Goal: Transaction & Acquisition: Purchase product/service

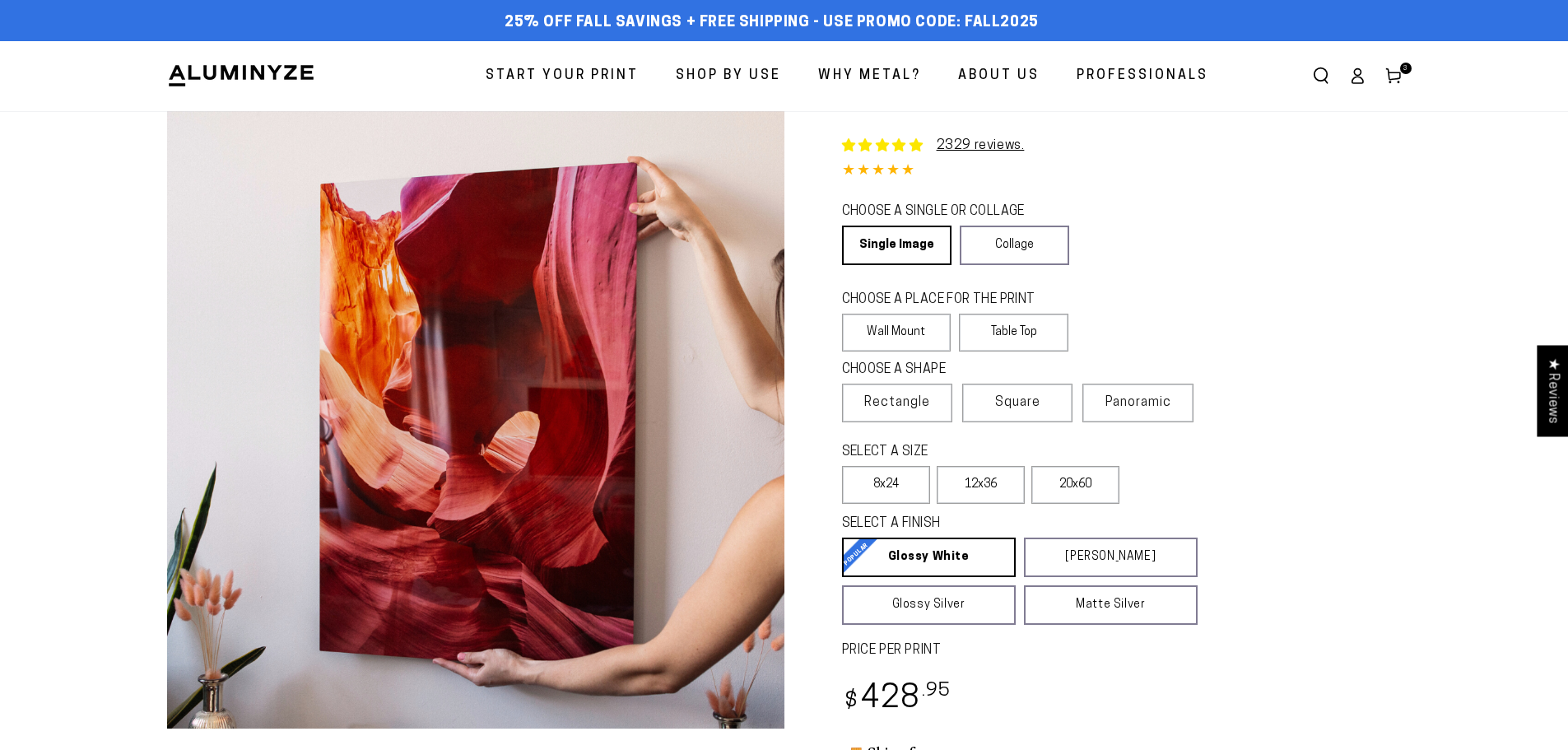
select select "**********"
click at [1398, 78] on icon at bounding box center [1394, 76] width 17 height 17
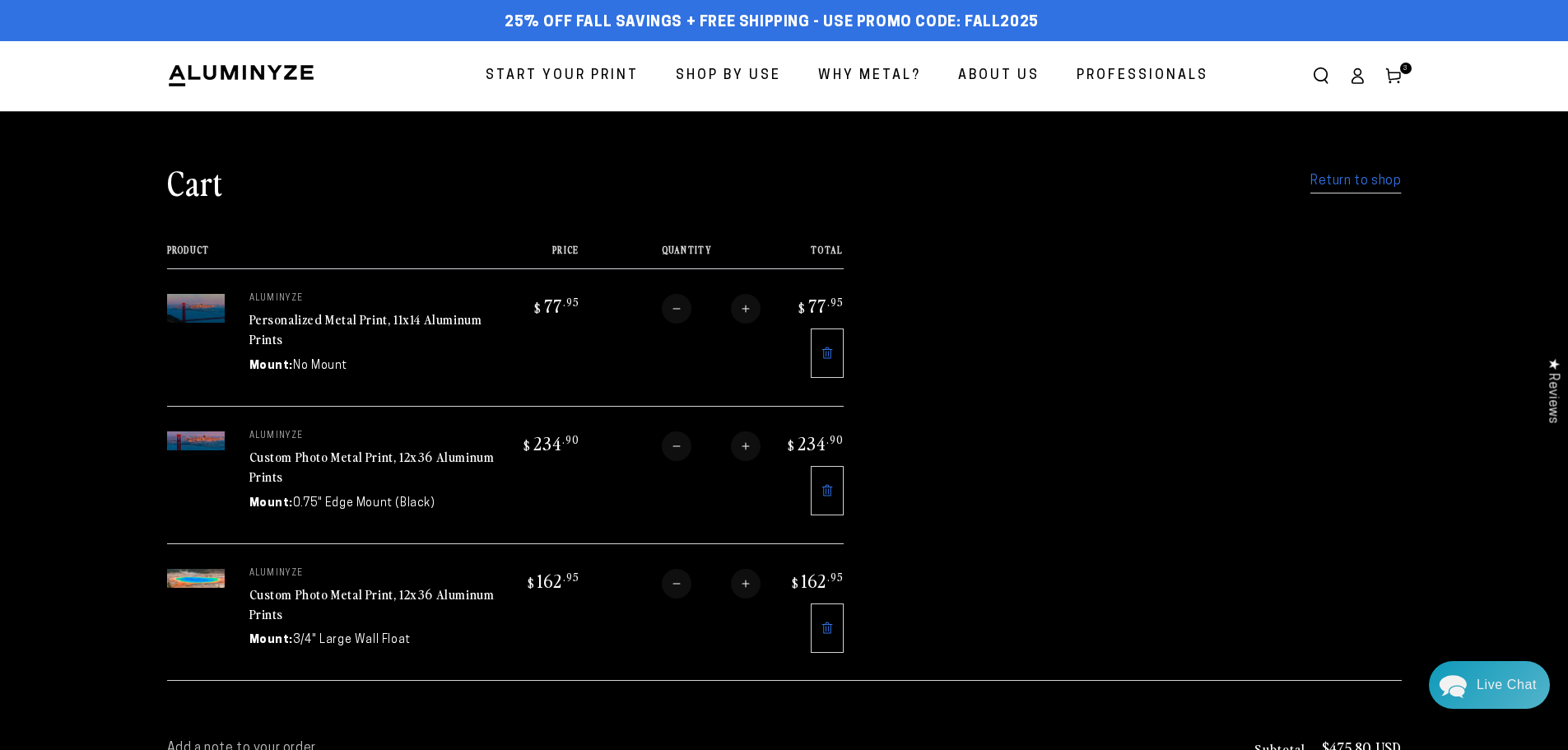
click at [204, 319] on img at bounding box center [196, 308] width 58 height 29
click at [216, 319] on img at bounding box center [196, 308] width 58 height 29
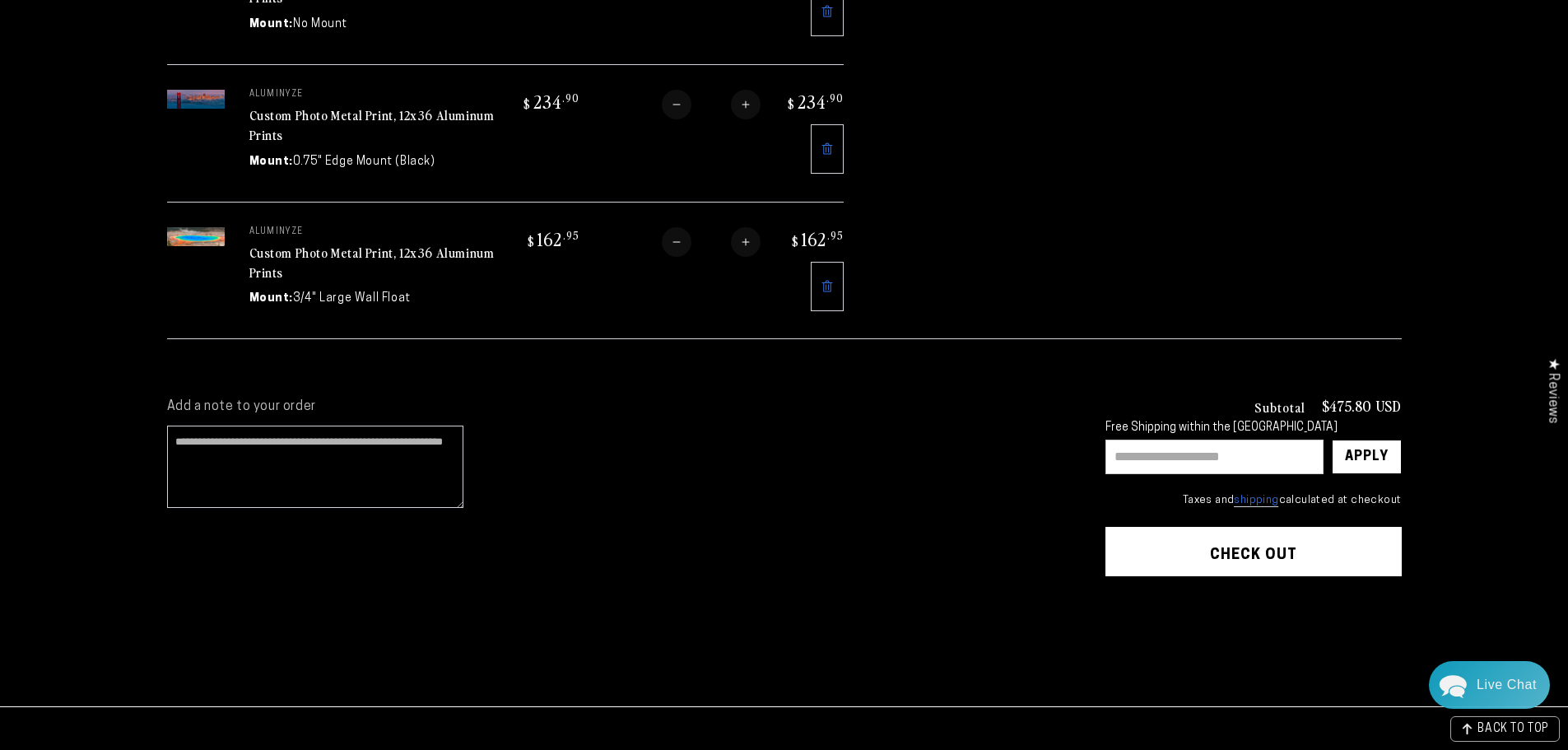
scroll to position [495, 0]
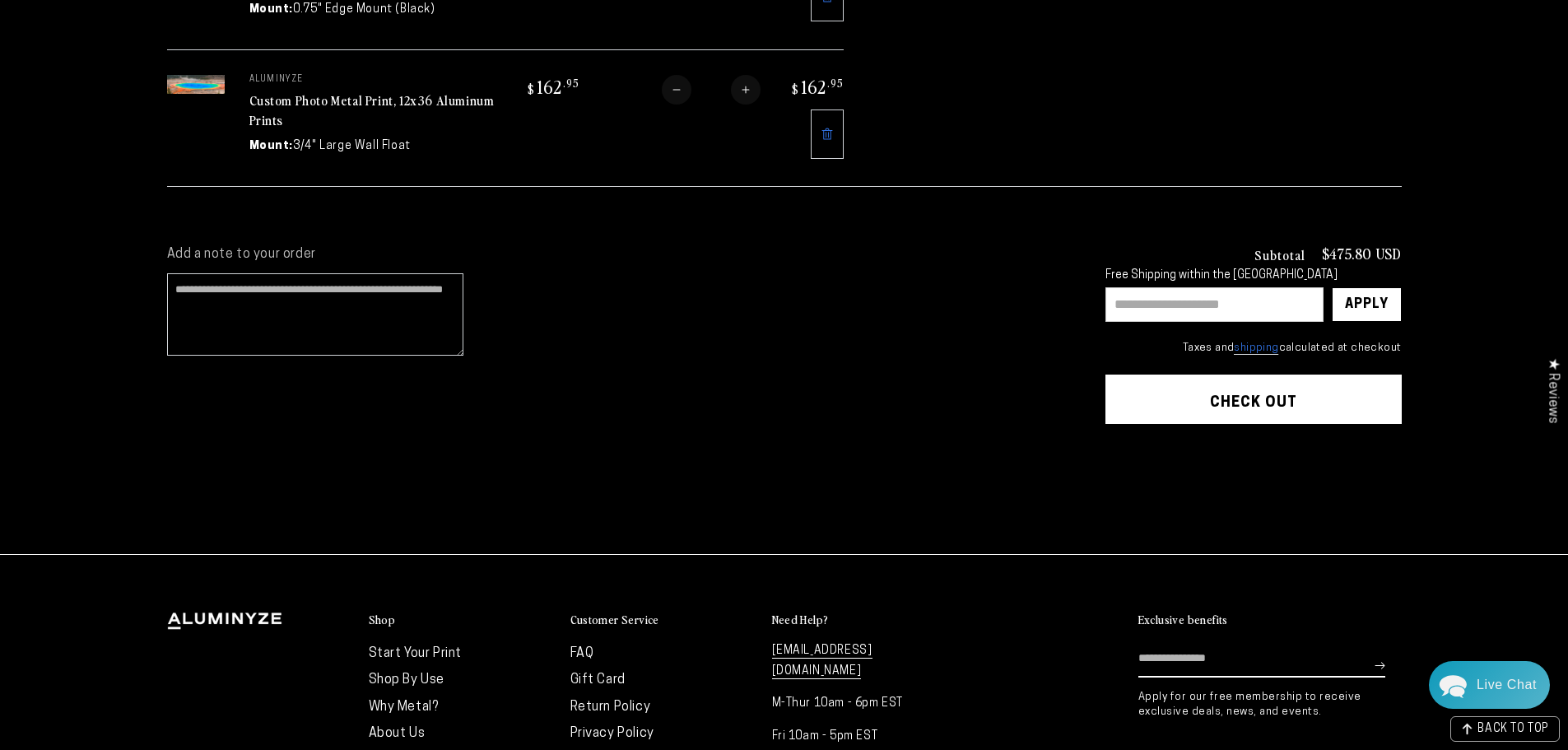
click at [577, 647] on link "FAQ" at bounding box center [582, 653] width 24 height 13
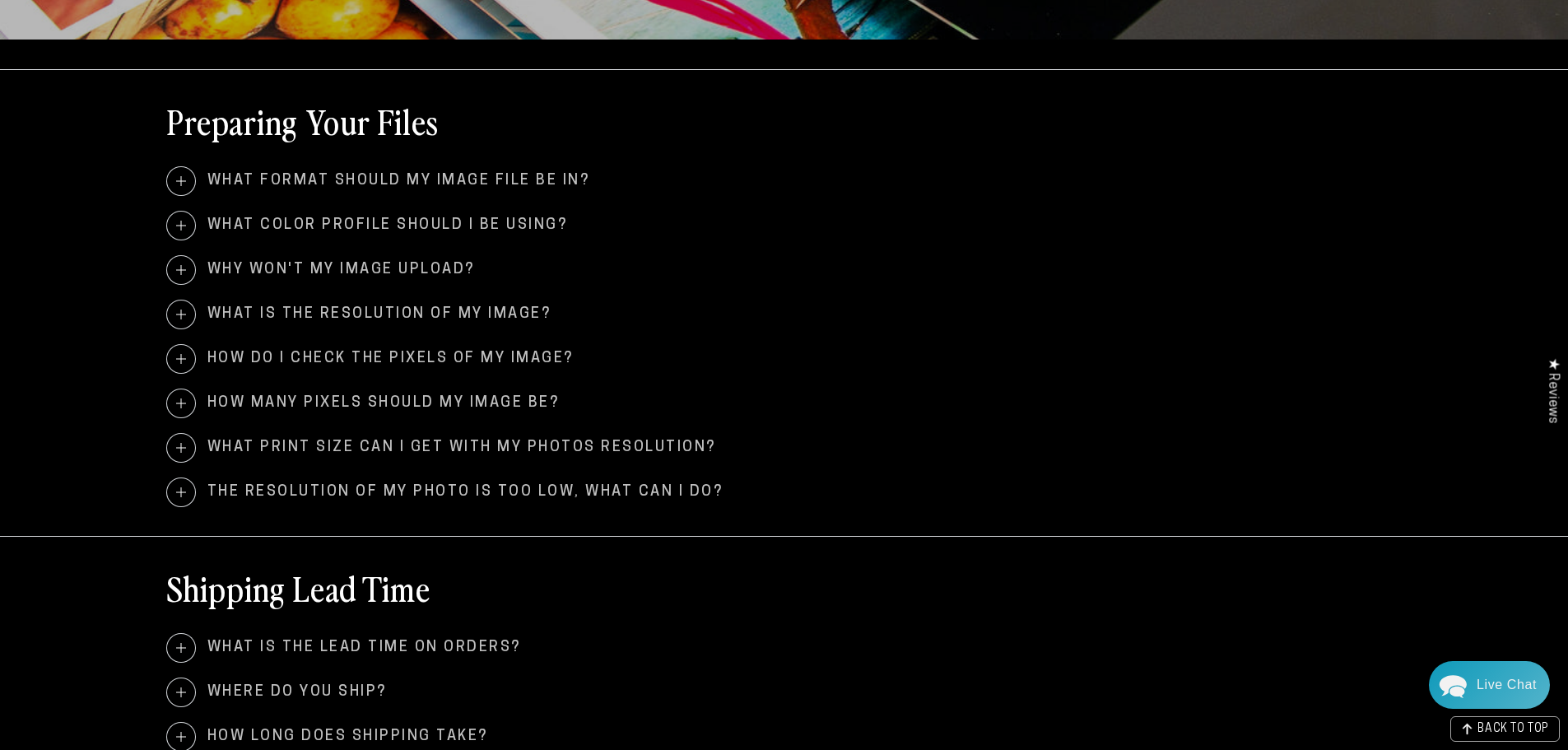
scroll to position [988, 0]
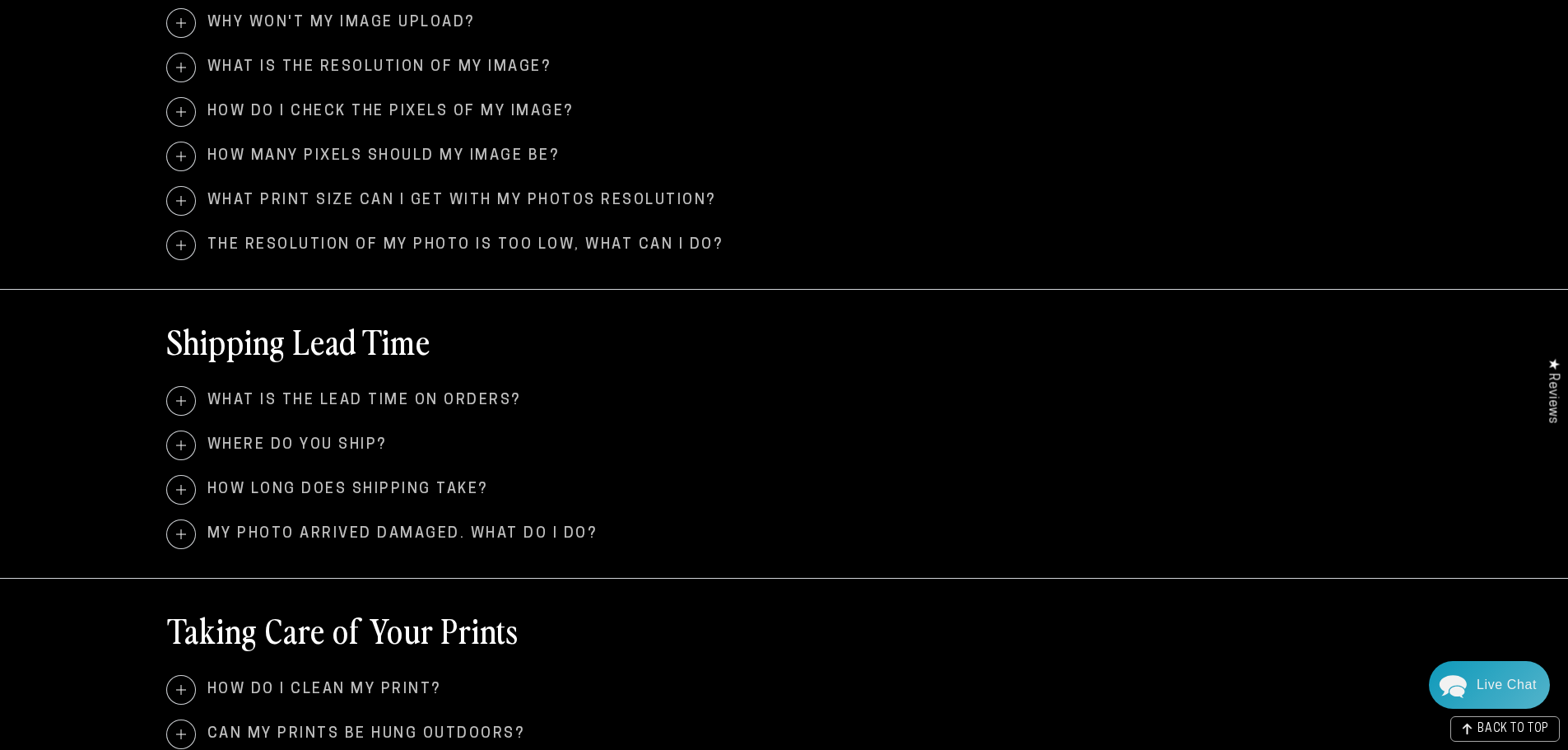
click at [185, 395] on span at bounding box center [181, 401] width 28 height 28
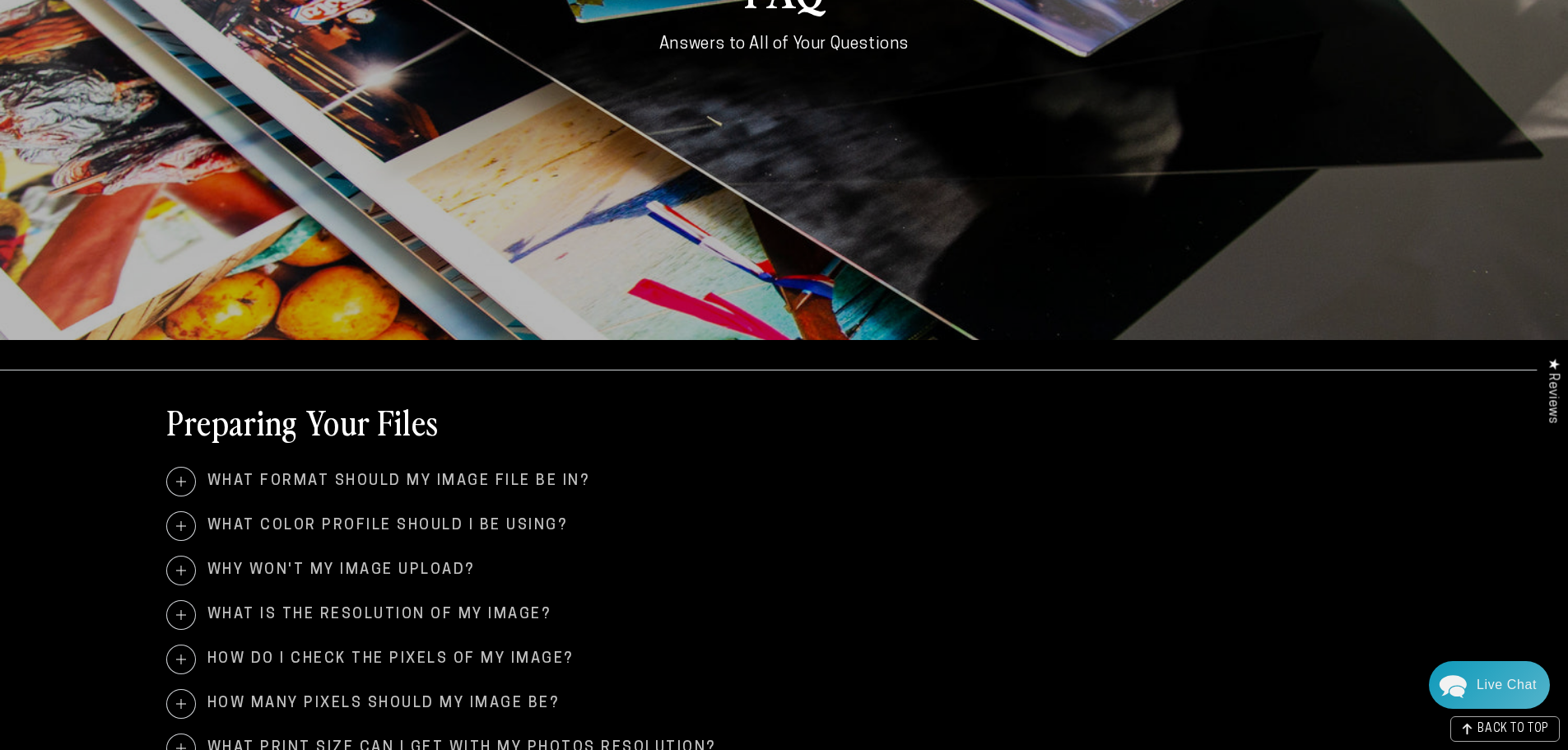
scroll to position [0, 0]
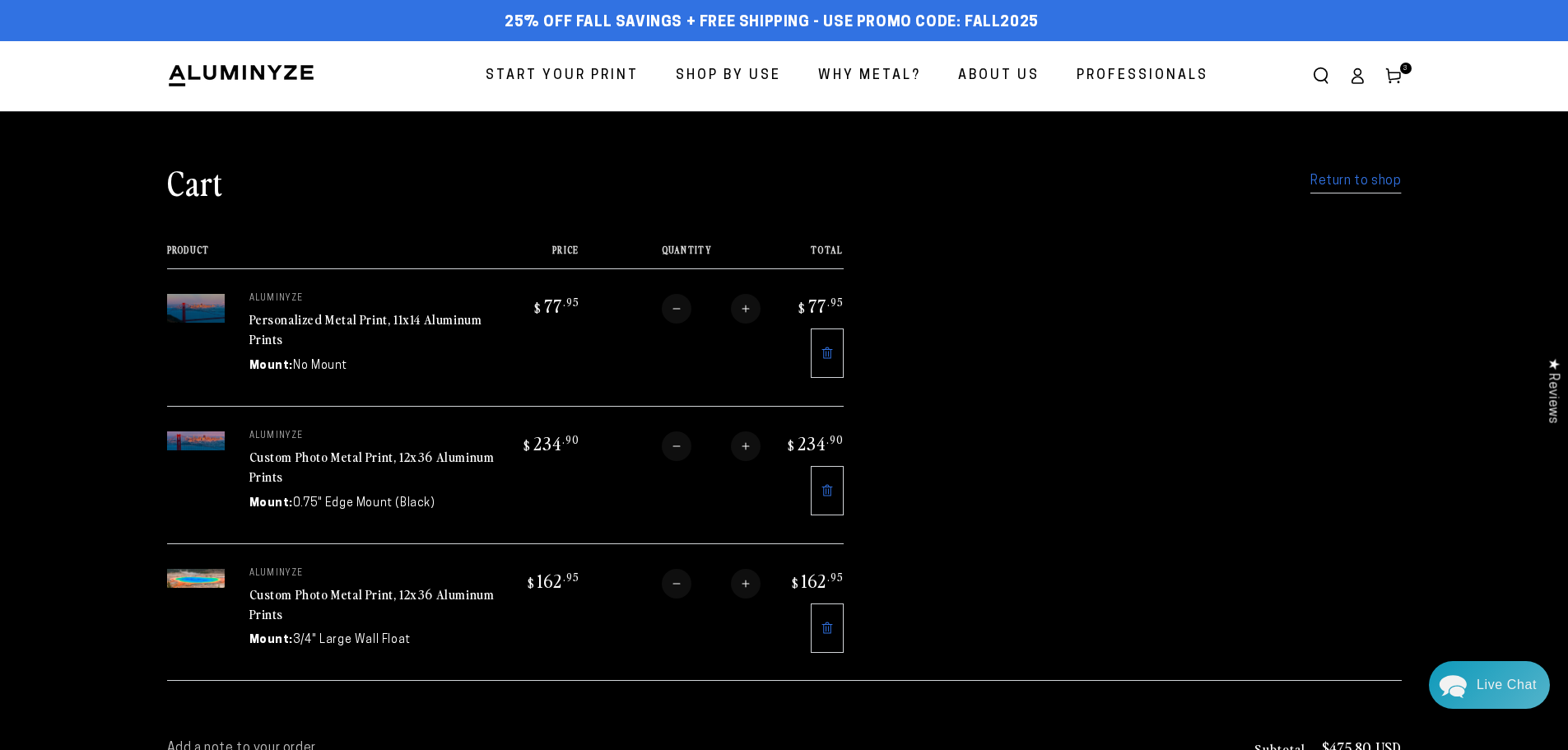
click at [274, 313] on link "Personalized Metal Print, 11x14 Aluminum Prints" at bounding box center [366, 330] width 233 height 40
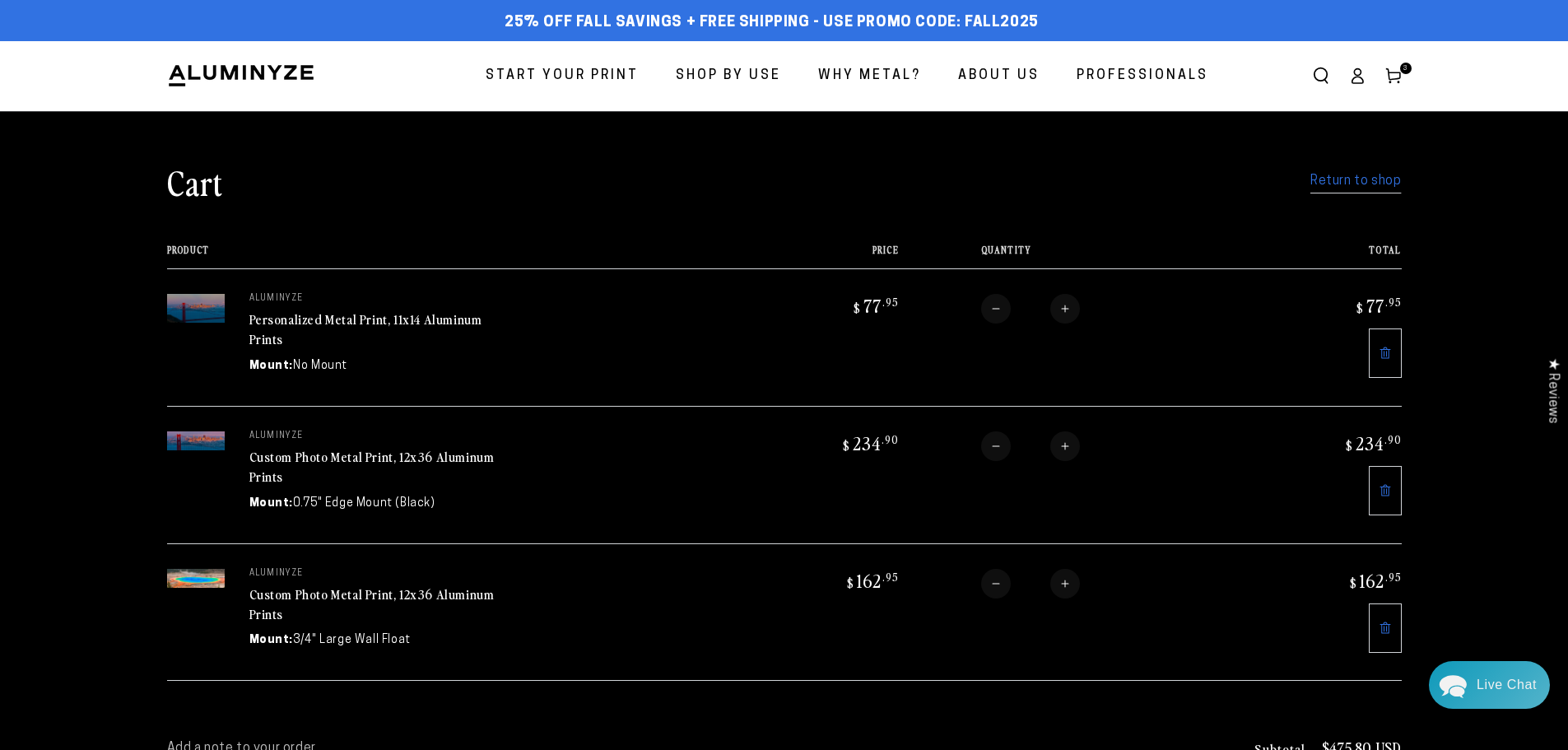
click at [1358, 71] on icon at bounding box center [1358, 76] width 17 height 17
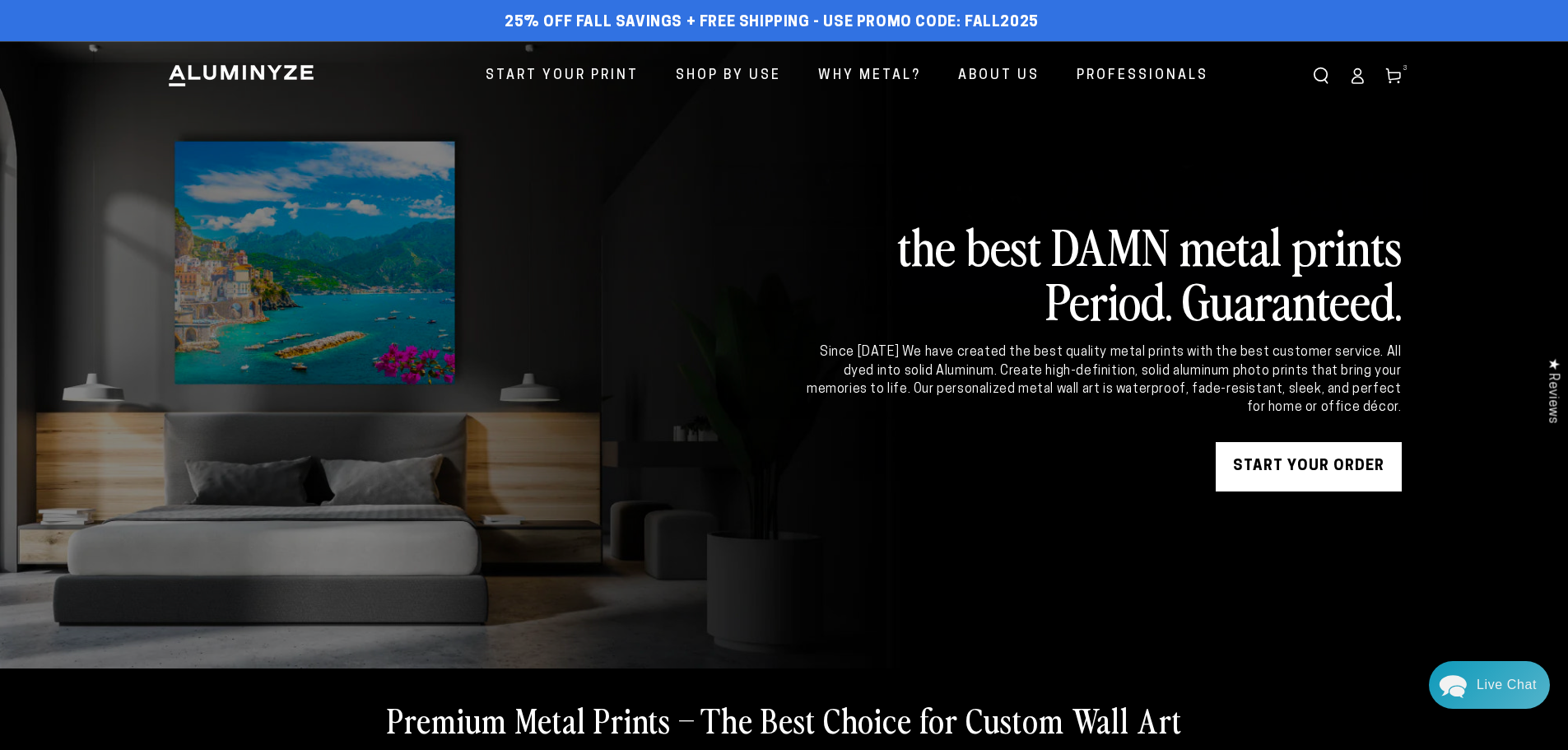
click at [1408, 69] on span "3" at bounding box center [1406, 69] width 5 height 12
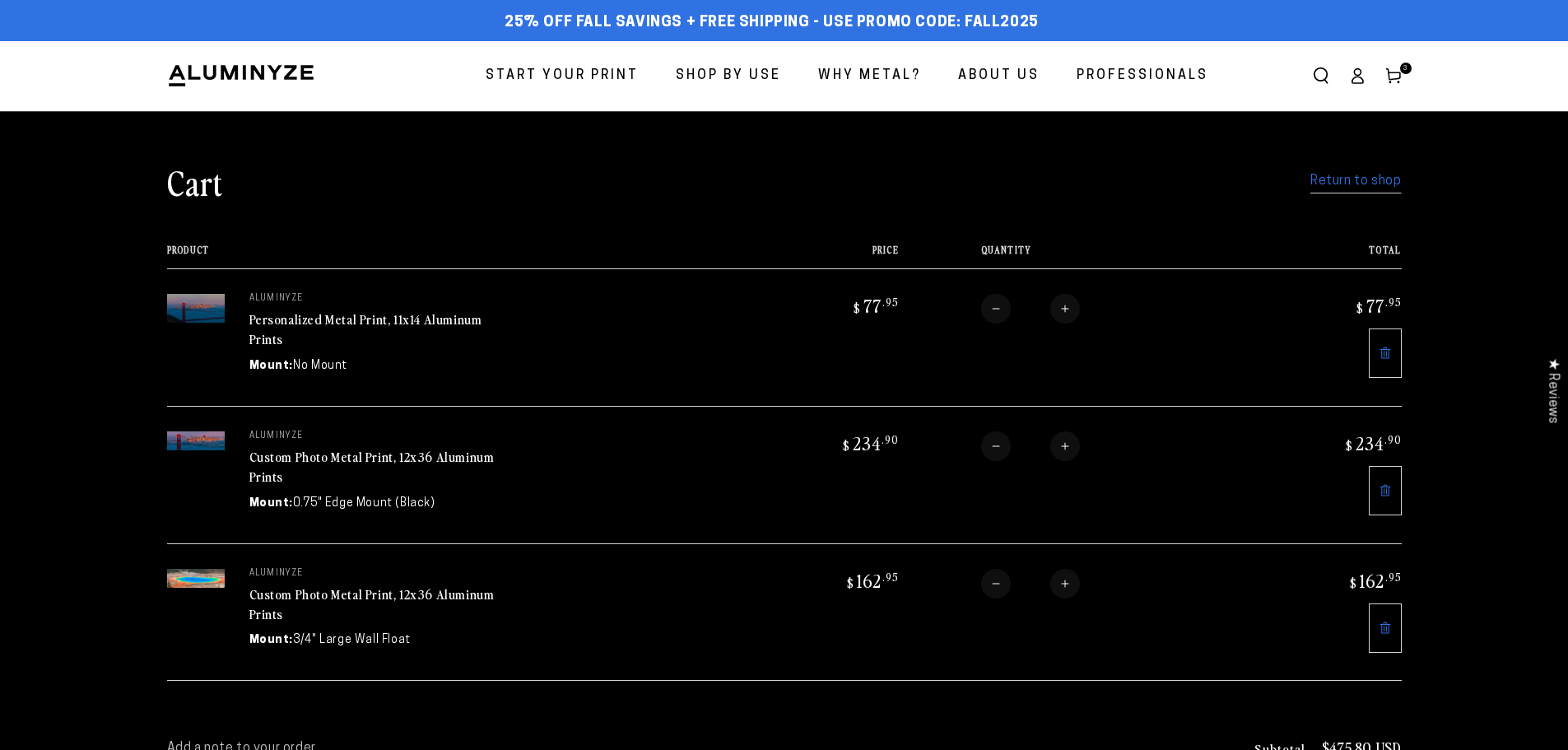
click at [325, 314] on link "Personalized Metal Print, 11x14 Aluminum Prints" at bounding box center [366, 330] width 233 height 40
click at [270, 314] on link "Custom Photo Metal Print, 10x20 Aluminum Prints" at bounding box center [373, 330] width 247 height 40
click at [1381, 487] on icon at bounding box center [1385, 491] width 13 height 13
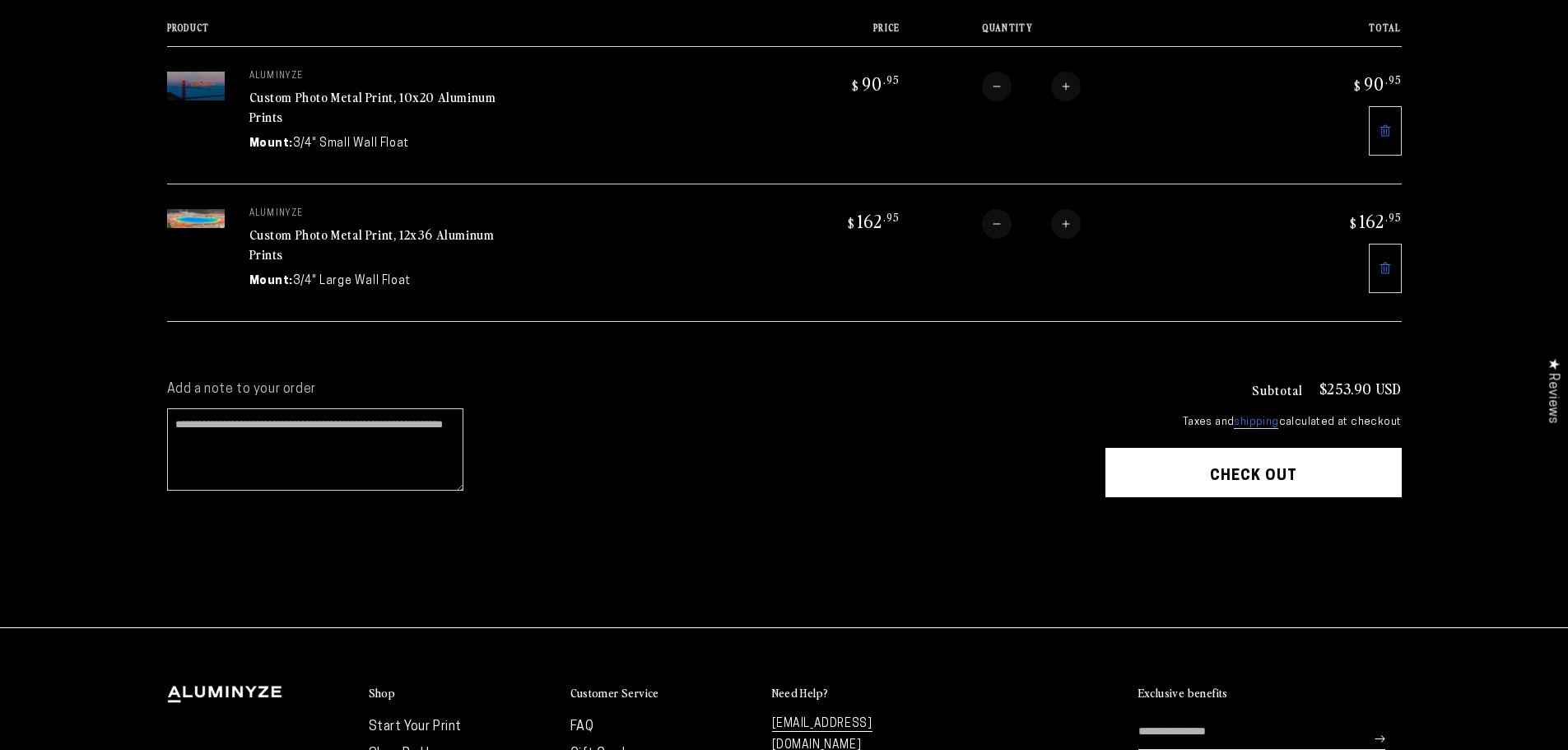
scroll to position [247, 0]
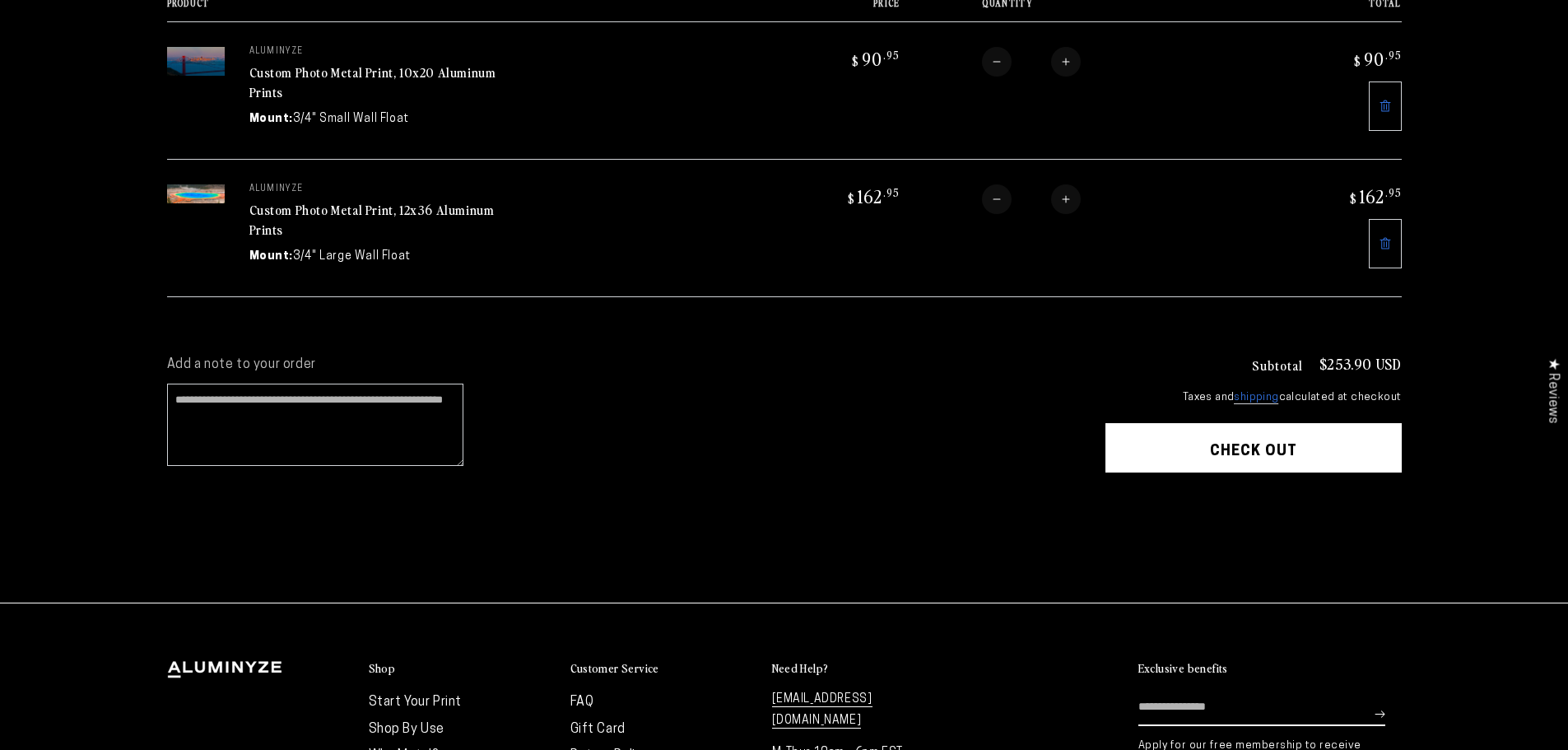
click at [996, 196] on button "Decrease quantity for Custom Photo Metal Print, 12x36 Aluminum Prints" at bounding box center [997, 199] width 30 height 30
type input "*"
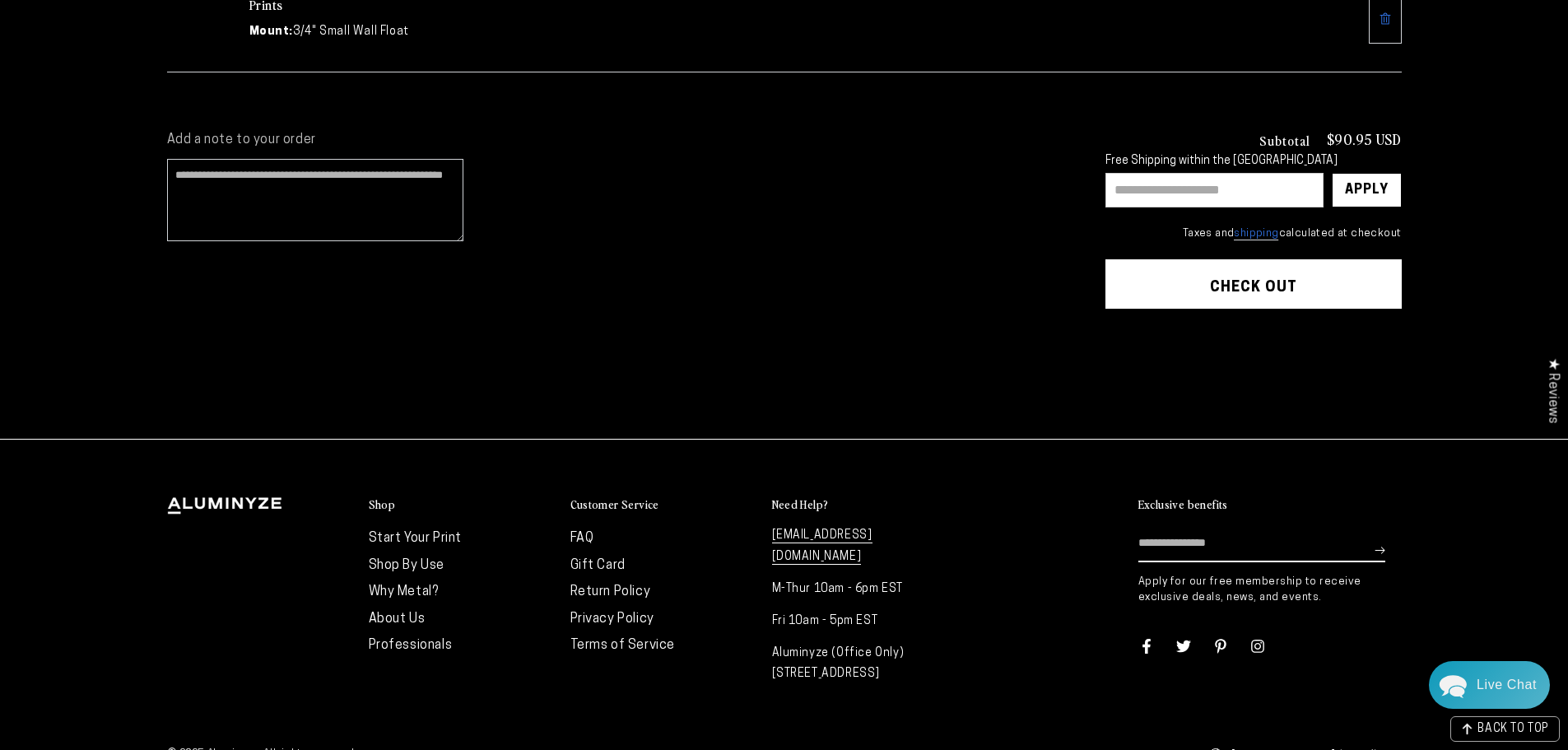
click at [898, 242] on cart-note "Add a note to your order" at bounding box center [620, 190] width 906 height 119
